Goal: Transaction & Acquisition: Purchase product/service

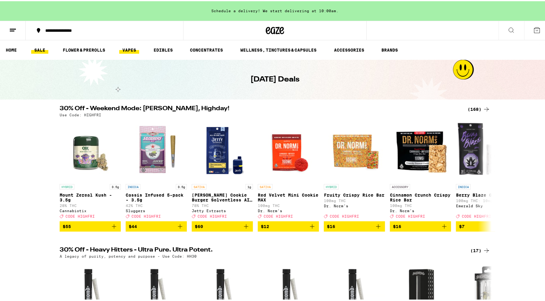
click at [127, 48] on link "VAPES" at bounding box center [129, 48] width 20 height 7
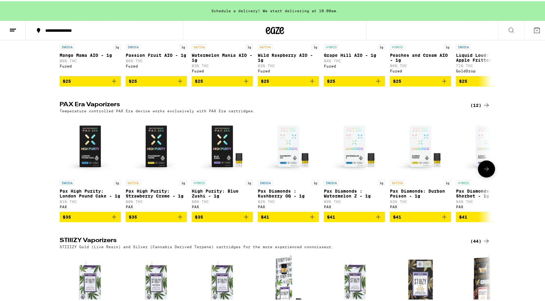
scroll to position [259, 0]
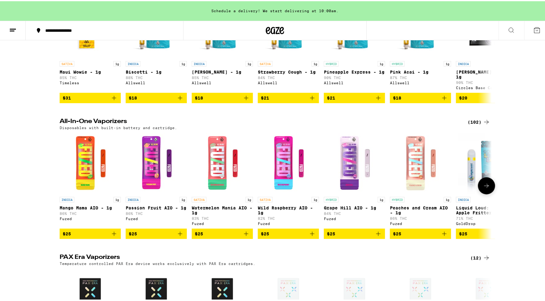
click at [484, 187] on icon at bounding box center [486, 185] width 5 height 4
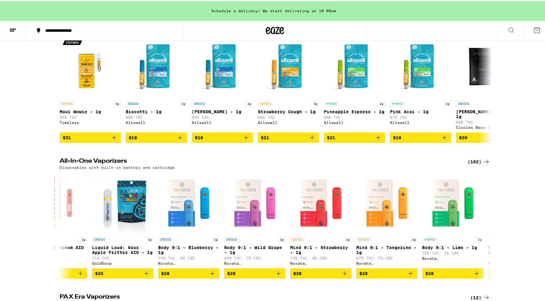
scroll to position [229, 0]
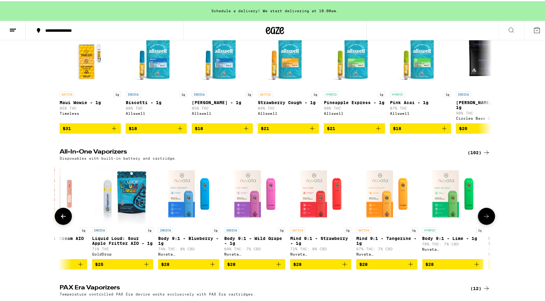
click at [60, 219] on icon at bounding box center [63, 215] width 7 height 7
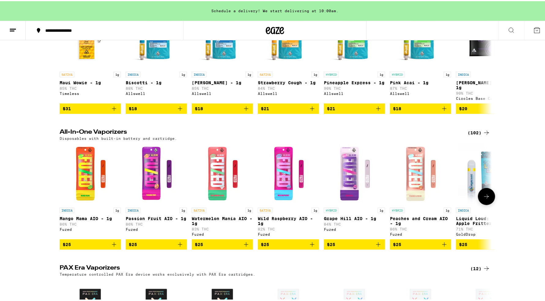
scroll to position [259, 0]
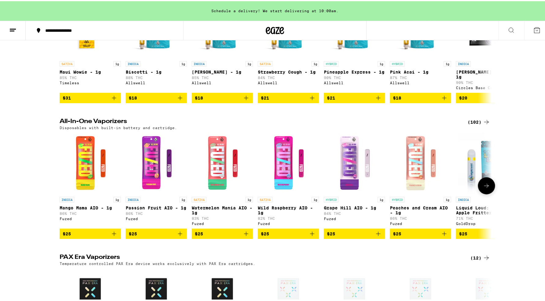
click at [483, 189] on icon at bounding box center [486, 184] width 7 height 7
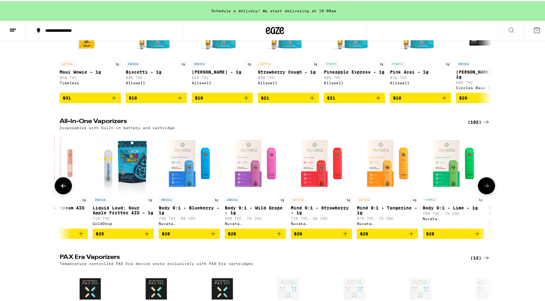
click at [483, 189] on icon at bounding box center [486, 184] width 7 height 7
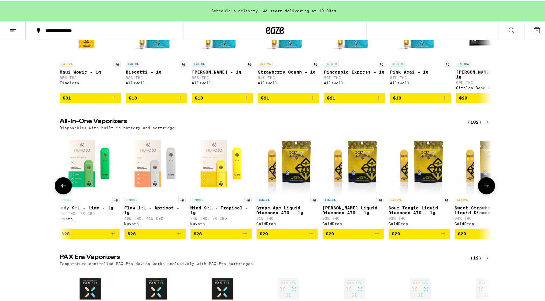
click at [483, 189] on icon at bounding box center [486, 184] width 7 height 7
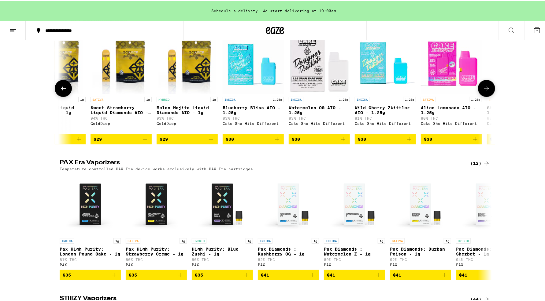
scroll to position [397, 0]
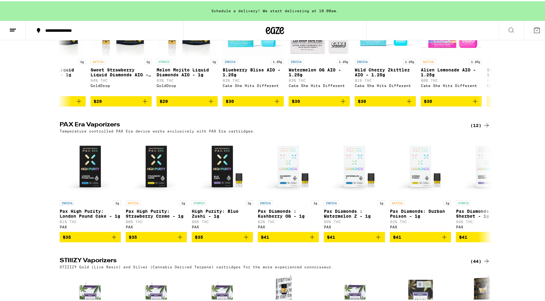
click at [519, 142] on div "PAX Era Vaporizers (12) Temperature controlled PAX Era device works exclusively…" at bounding box center [275, 181] width 550 height 121
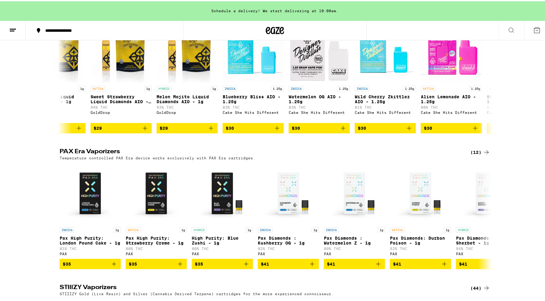
scroll to position [367, 0]
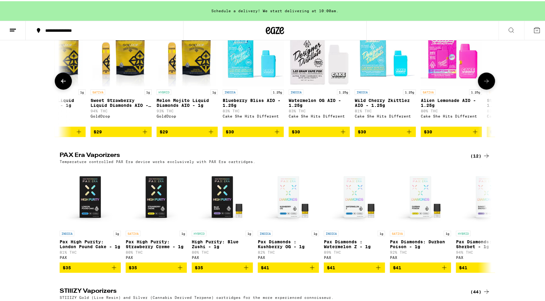
click at [484, 84] on icon at bounding box center [486, 79] width 7 height 7
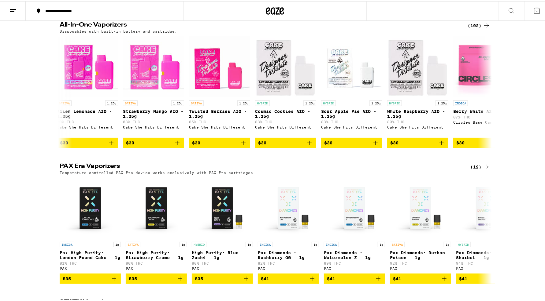
scroll to position [317, 0]
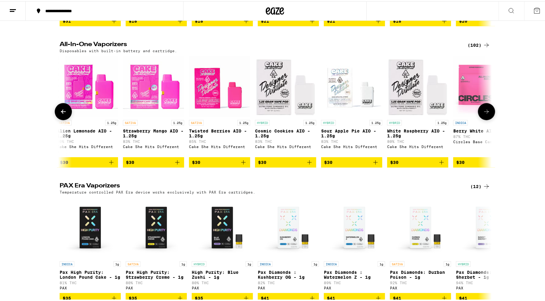
click at [310, 165] on icon "Add to bag" at bounding box center [309, 161] width 7 height 7
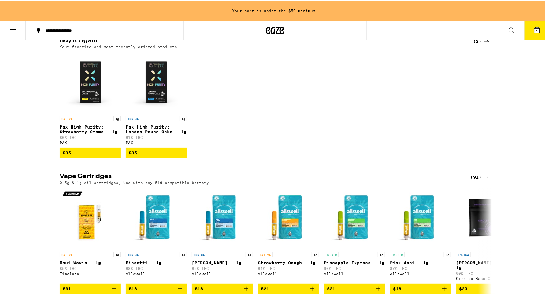
scroll to position [0, 0]
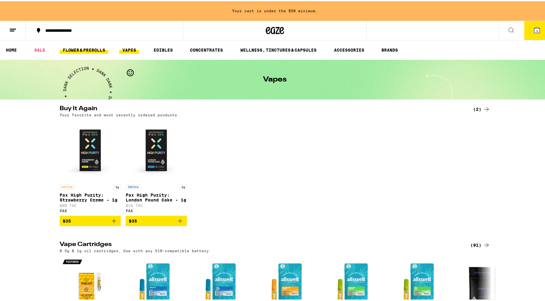
click at [77, 49] on link "FLOWER & PREROLLS" at bounding box center [84, 48] width 49 height 7
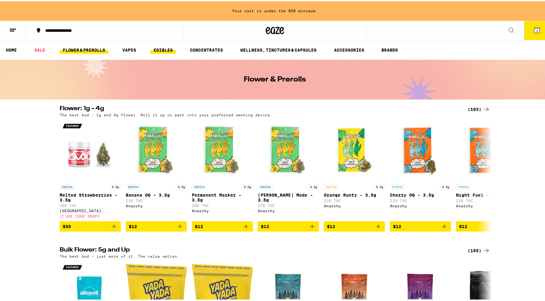
click at [158, 50] on link "EDIBLES" at bounding box center [162, 48] width 25 height 7
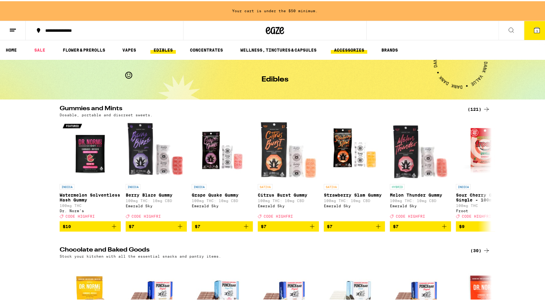
click at [356, 46] on link "ACCESSORIES" at bounding box center [349, 48] width 36 height 7
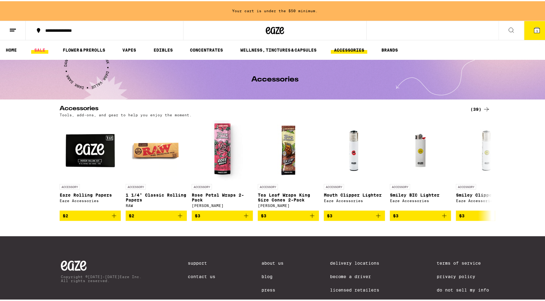
click at [36, 49] on link "SALE" at bounding box center [39, 48] width 17 height 7
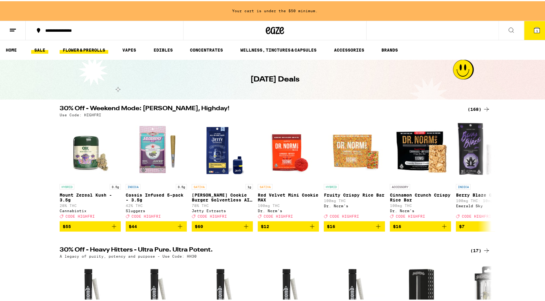
click at [97, 49] on link "FLOWER & PREROLLS" at bounding box center [84, 48] width 49 height 7
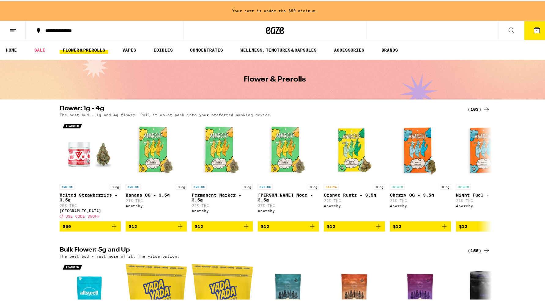
click at [472, 110] on div "(103)" at bounding box center [478, 108] width 23 height 7
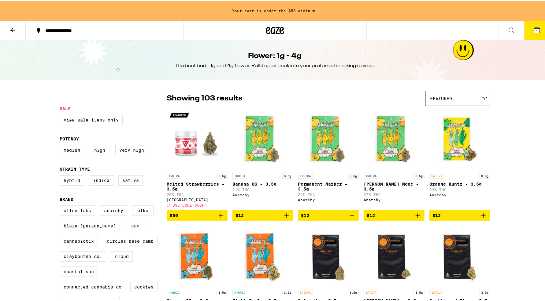
click at [471, 102] on div "Featured" at bounding box center [458, 97] width 64 height 14
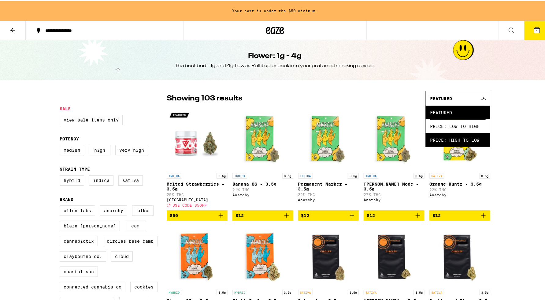
click at [463, 141] on span "Price: High to Low" at bounding box center [458, 139] width 56 height 14
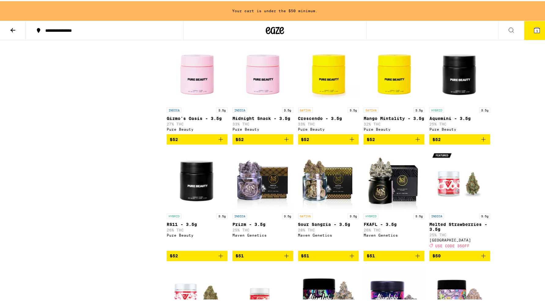
scroll to position [520, 0]
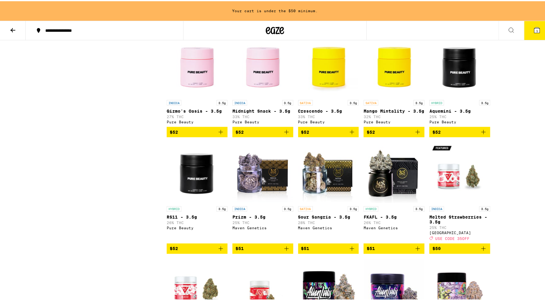
click at [240, 202] on img "Open page for Prizm - 3.5g from Maven Genetics" at bounding box center [262, 171] width 61 height 61
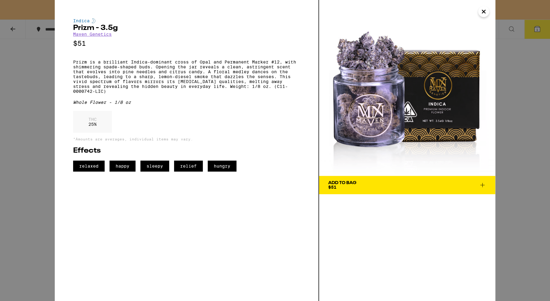
click at [487, 11] on button "Close" at bounding box center [483, 11] width 11 height 11
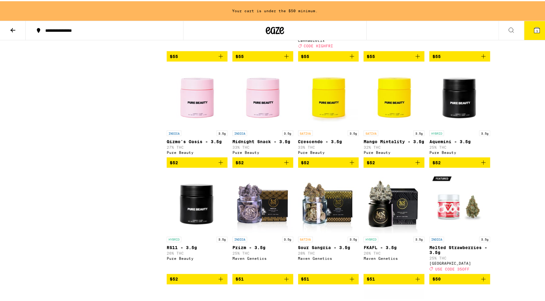
scroll to position [336, 0]
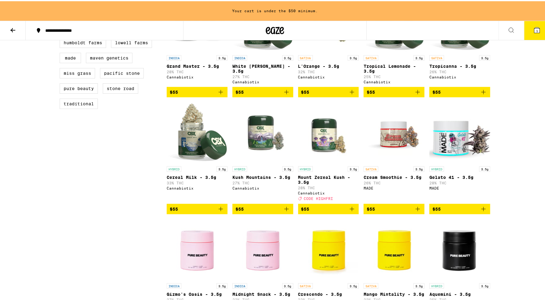
click at [446, 147] on img "Open page for Gelato 41 - 3.5g from MADE" at bounding box center [459, 131] width 61 height 61
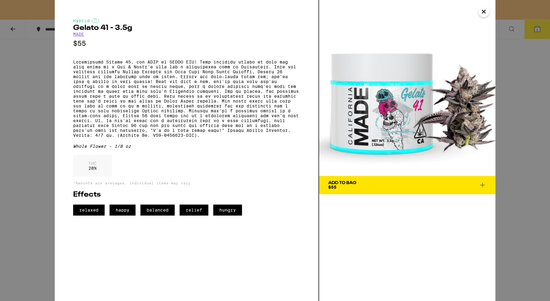
click at [483, 14] on icon "Close" at bounding box center [483, 11] width 7 height 9
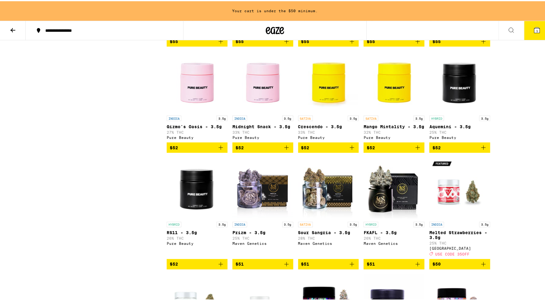
scroll to position [550, 0]
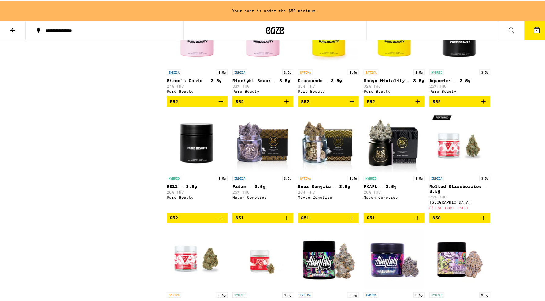
click at [284, 221] on icon "Add to bag" at bounding box center [286, 217] width 7 height 7
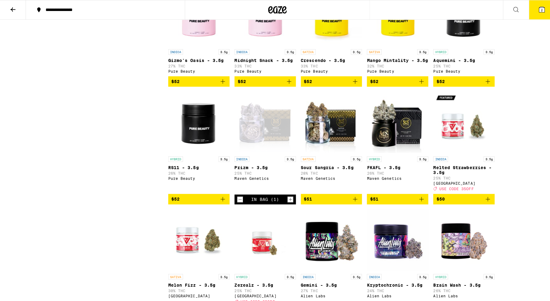
scroll to position [531, 0]
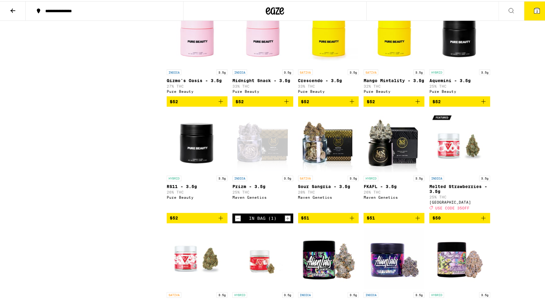
click at [536, 9] on span "2" at bounding box center [537, 10] width 2 height 4
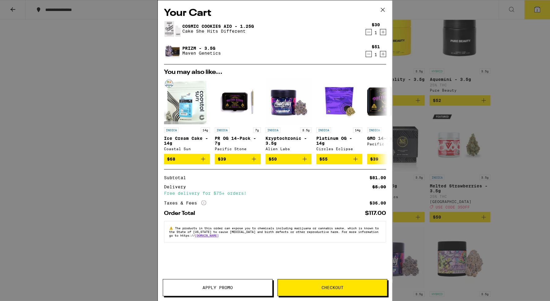
click at [382, 8] on icon at bounding box center [382, 9] width 9 height 9
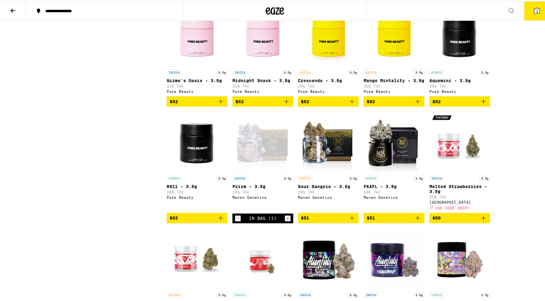
click at [533, 9] on icon at bounding box center [536, 9] width 7 height 7
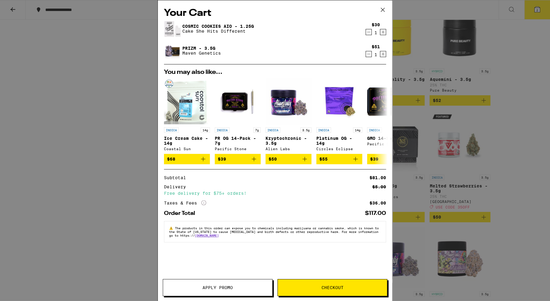
click at [309, 288] on span "Checkout" at bounding box center [332, 288] width 109 height 4
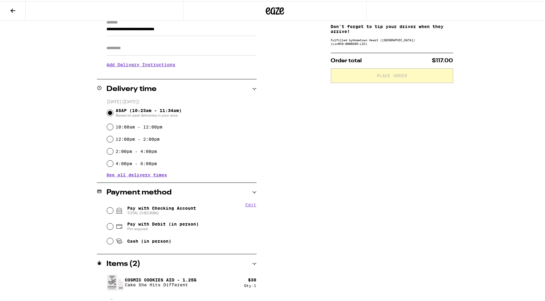
scroll to position [107, 0]
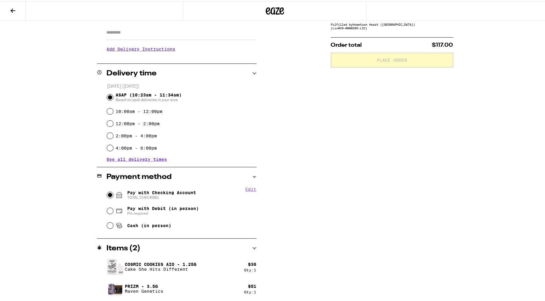
click at [109, 194] on input "Pay with Checking Account TOTAL CHECKING" at bounding box center [110, 194] width 6 height 6
radio input "true"
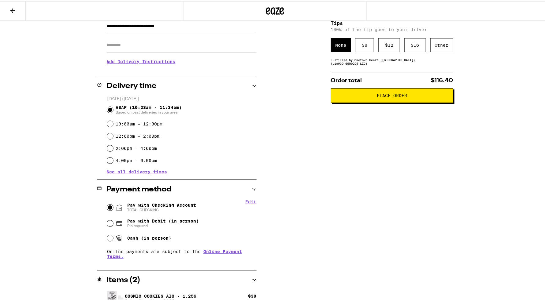
scroll to position [0, 0]
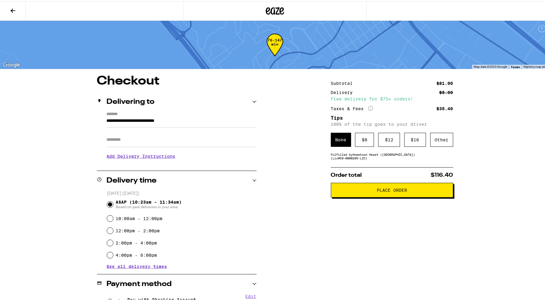
click at [364, 190] on span "Place Order" at bounding box center [392, 189] width 112 height 4
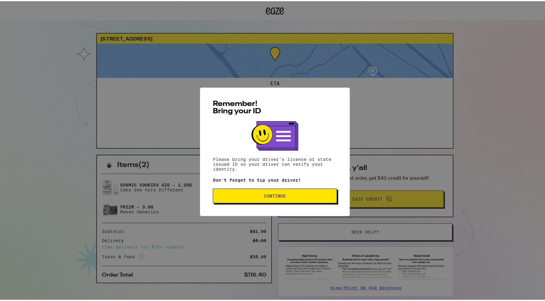
click at [265, 196] on span "Continue" at bounding box center [275, 195] width 22 height 4
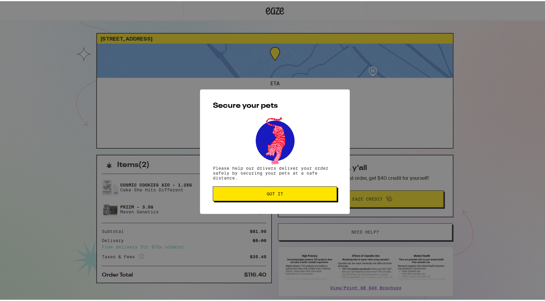
click at [278, 194] on span "Got it" at bounding box center [275, 193] width 17 height 4
